Goal: Task Accomplishment & Management: Use online tool/utility

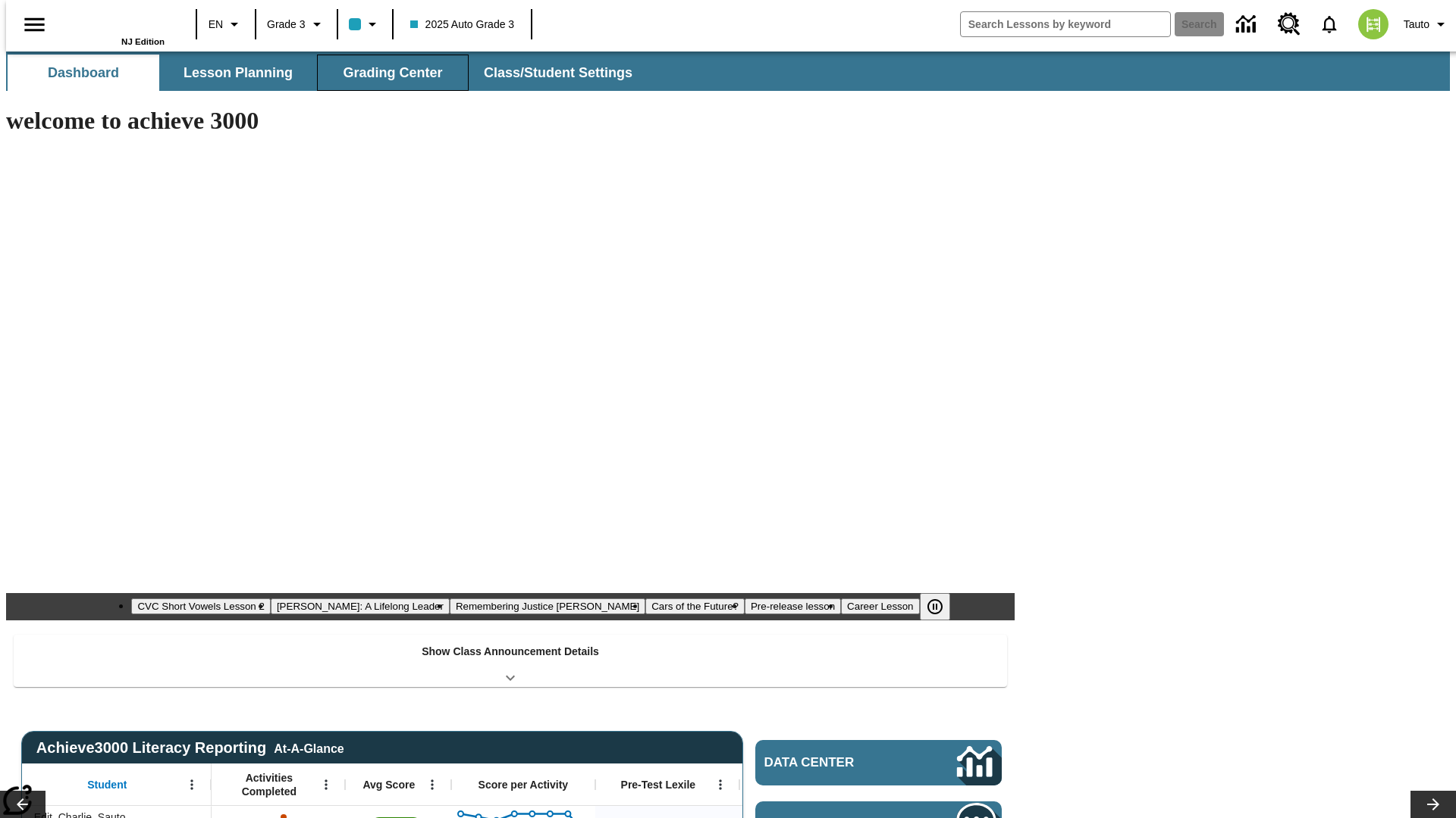
click at [386, 72] on span "Grading Center" at bounding box center [392, 73] width 99 height 17
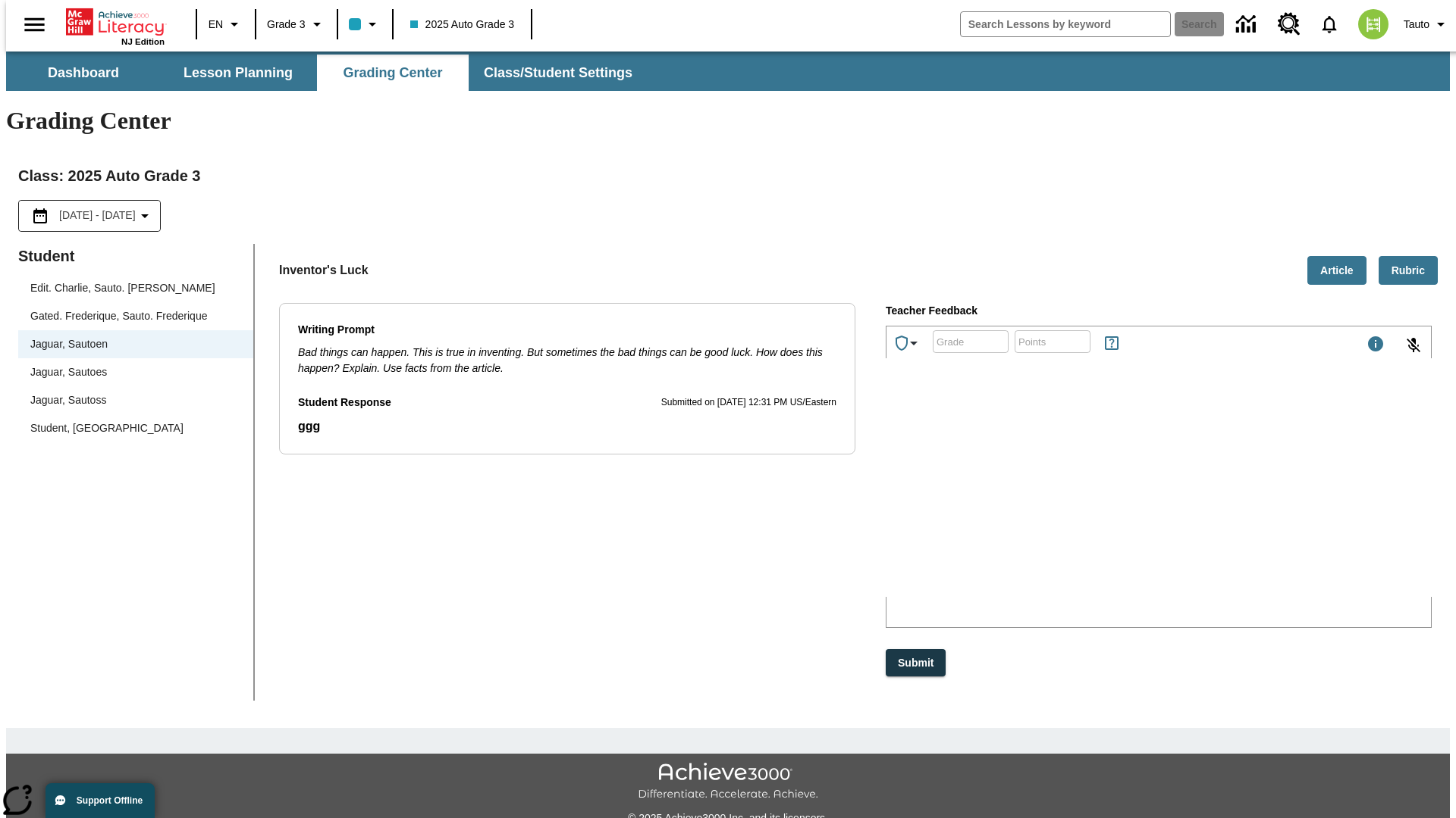
scroll to position [34, 0]
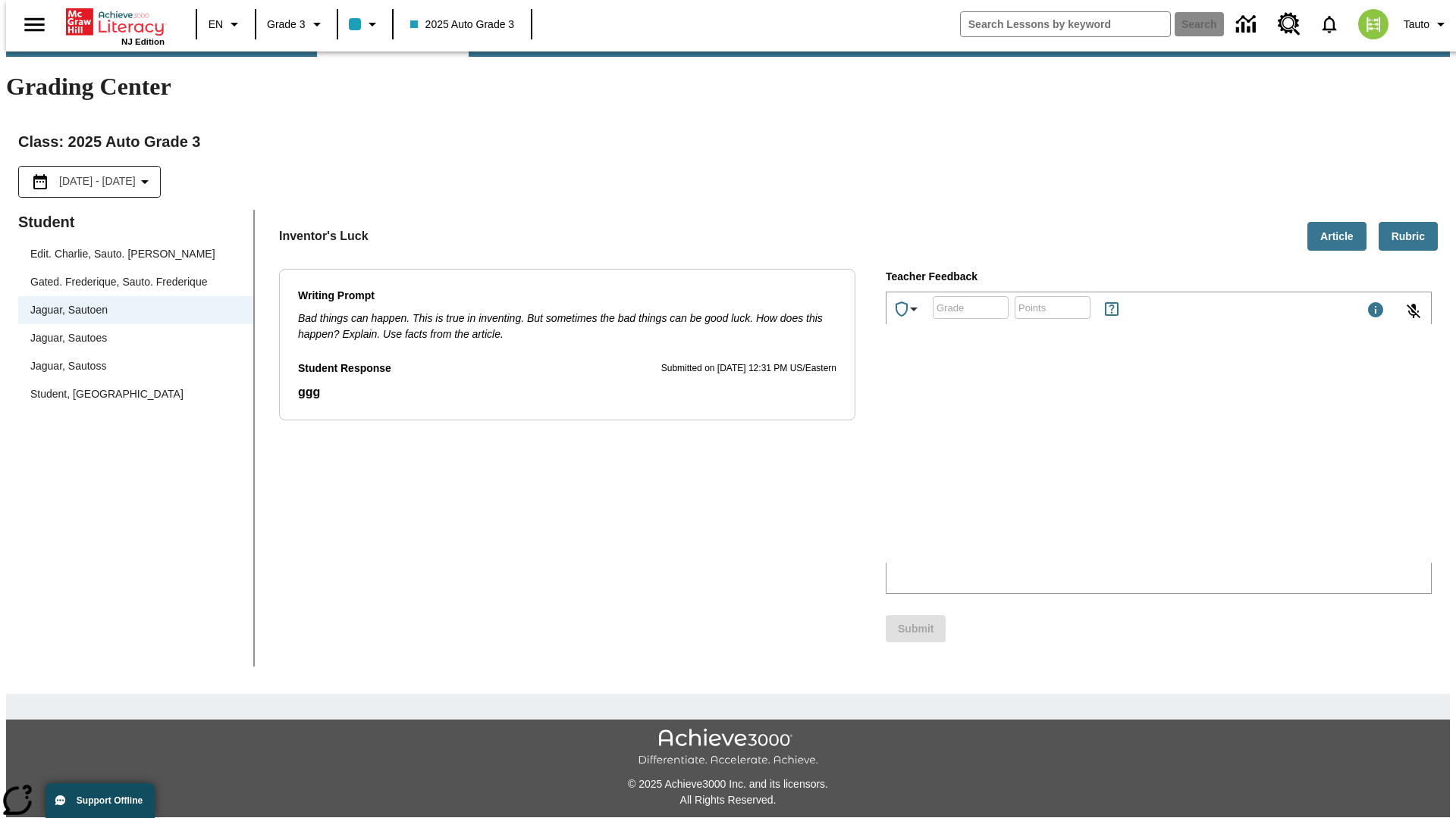
click at [1108, 465] on p "Type your response here." at bounding box center [1000, 463] width 215 height 13
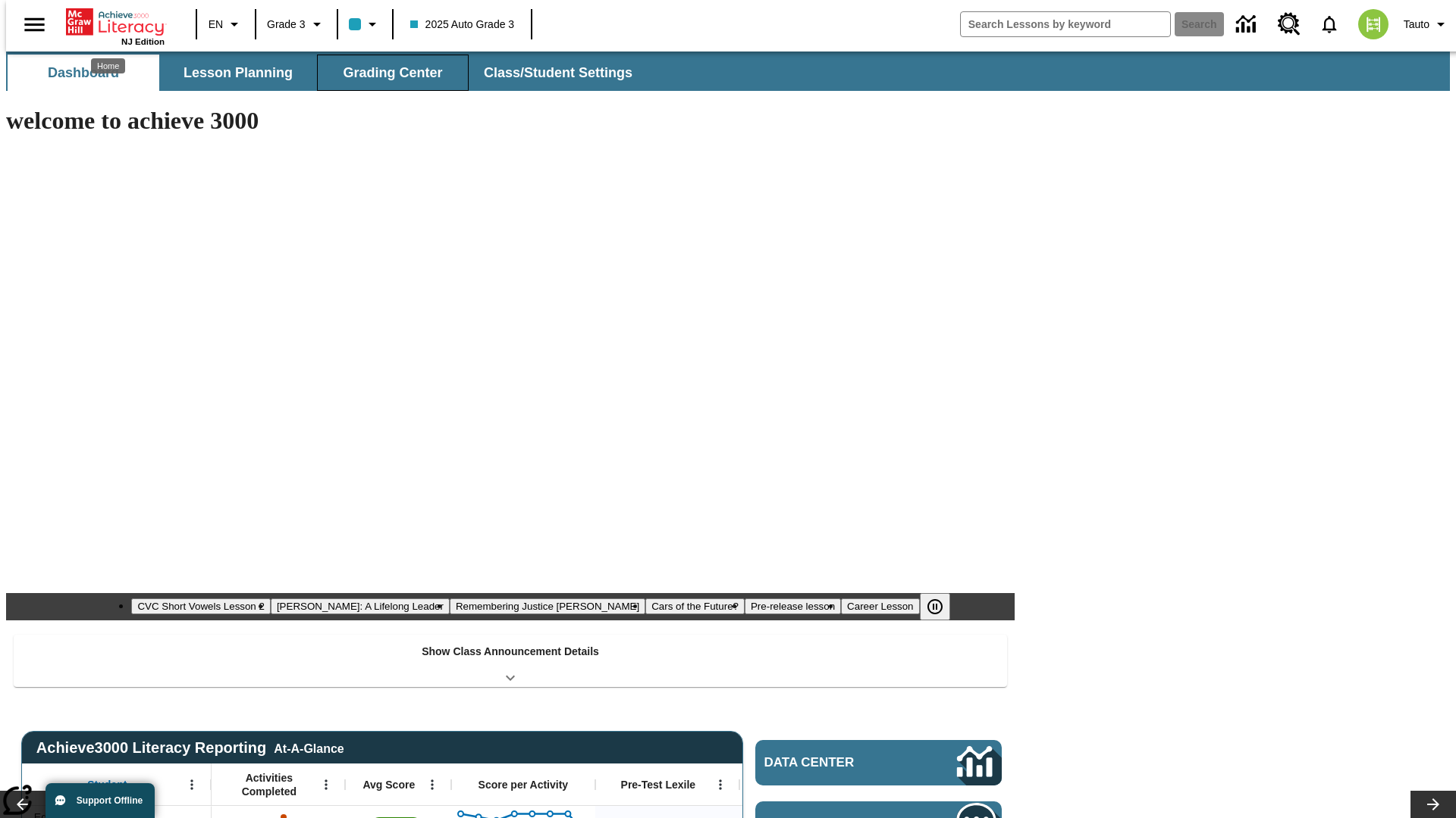
click at [386, 72] on span "Grading Center" at bounding box center [392, 73] width 99 height 17
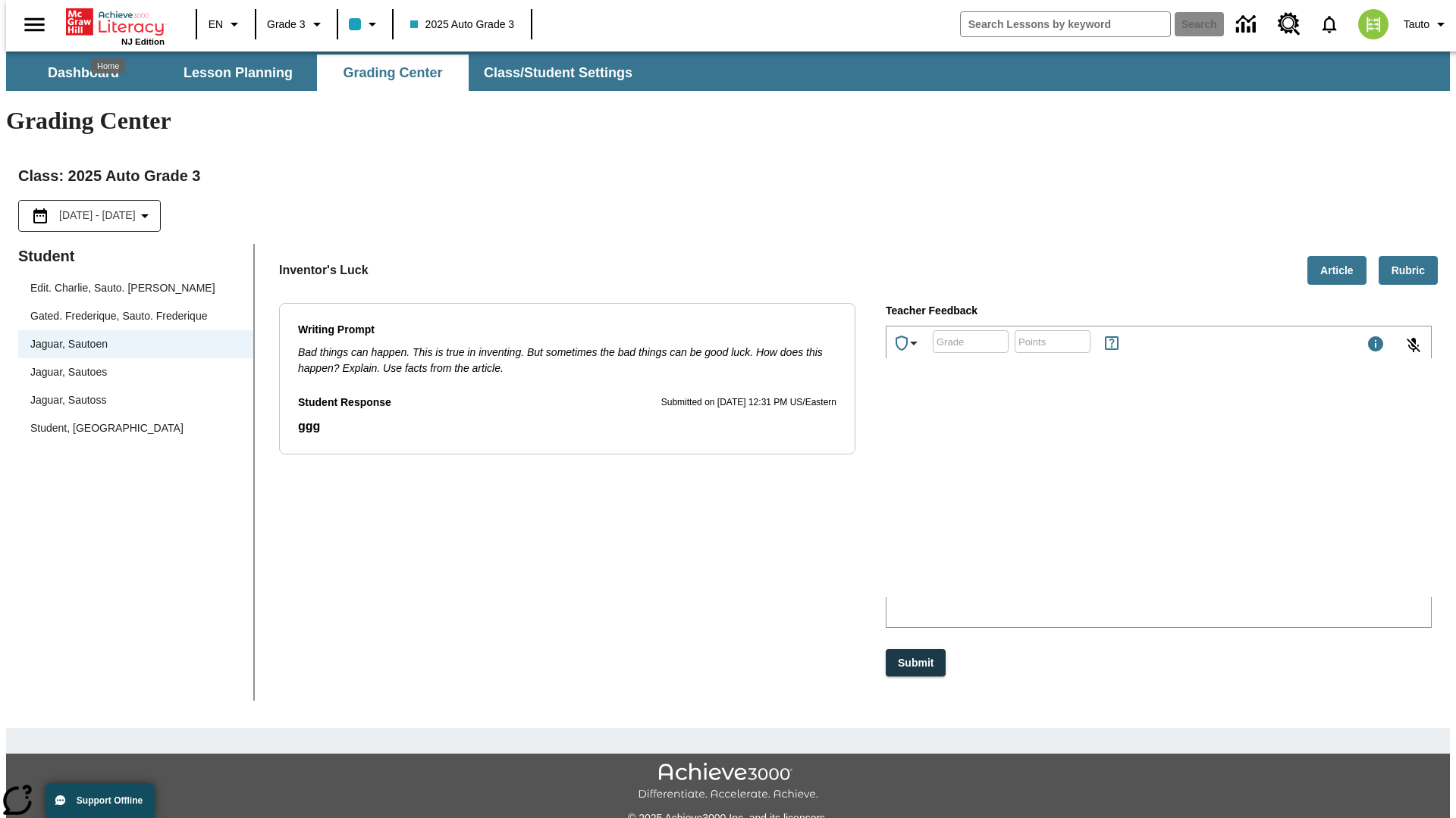
click at [1108, 499] on p "xjzGz" at bounding box center [1000, 497] width 215 height 13
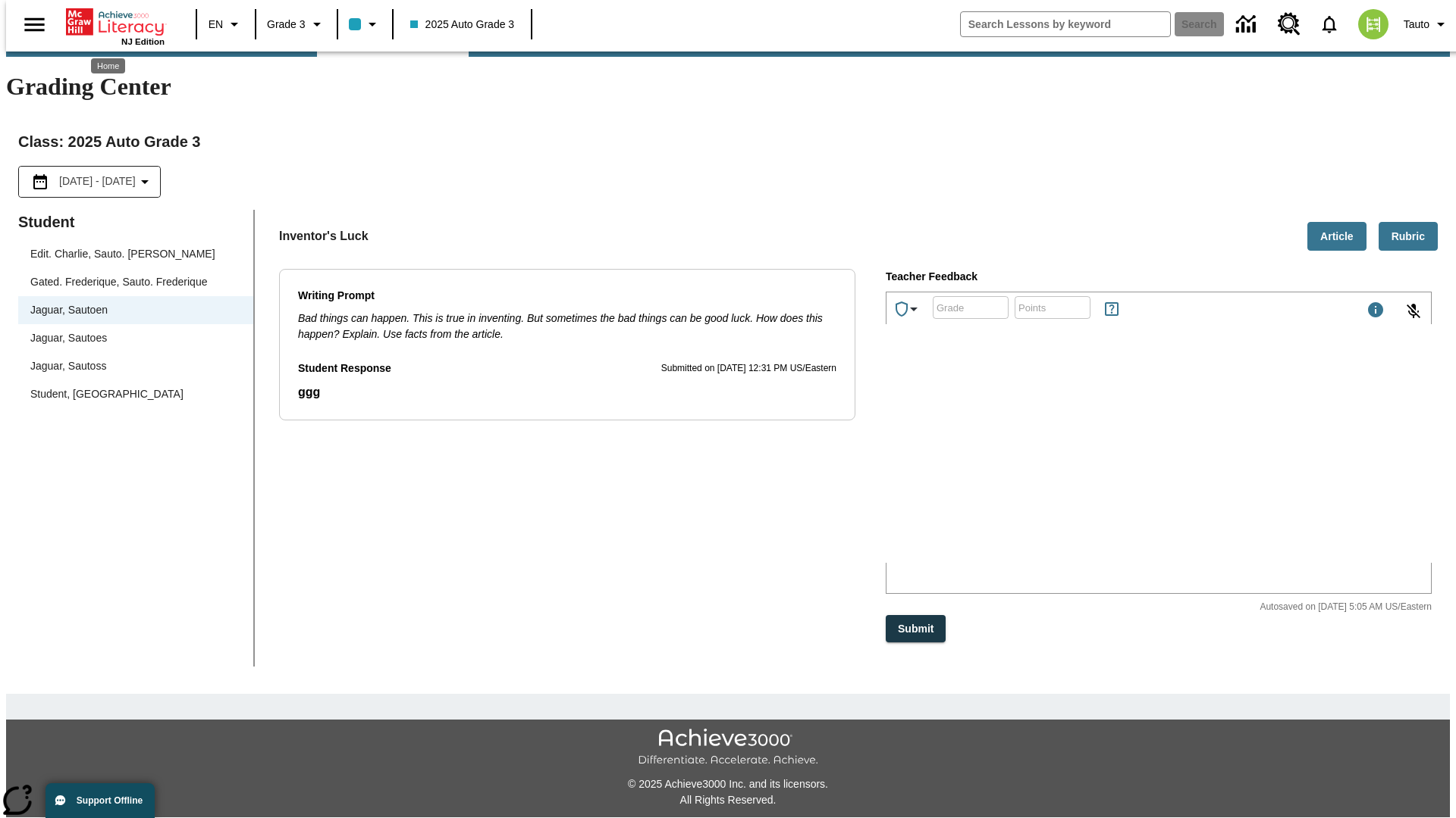
click at [1108, 465] on p "DOrUIc" at bounding box center [1000, 463] width 215 height 13
